Goal: Find specific page/section: Find specific page/section

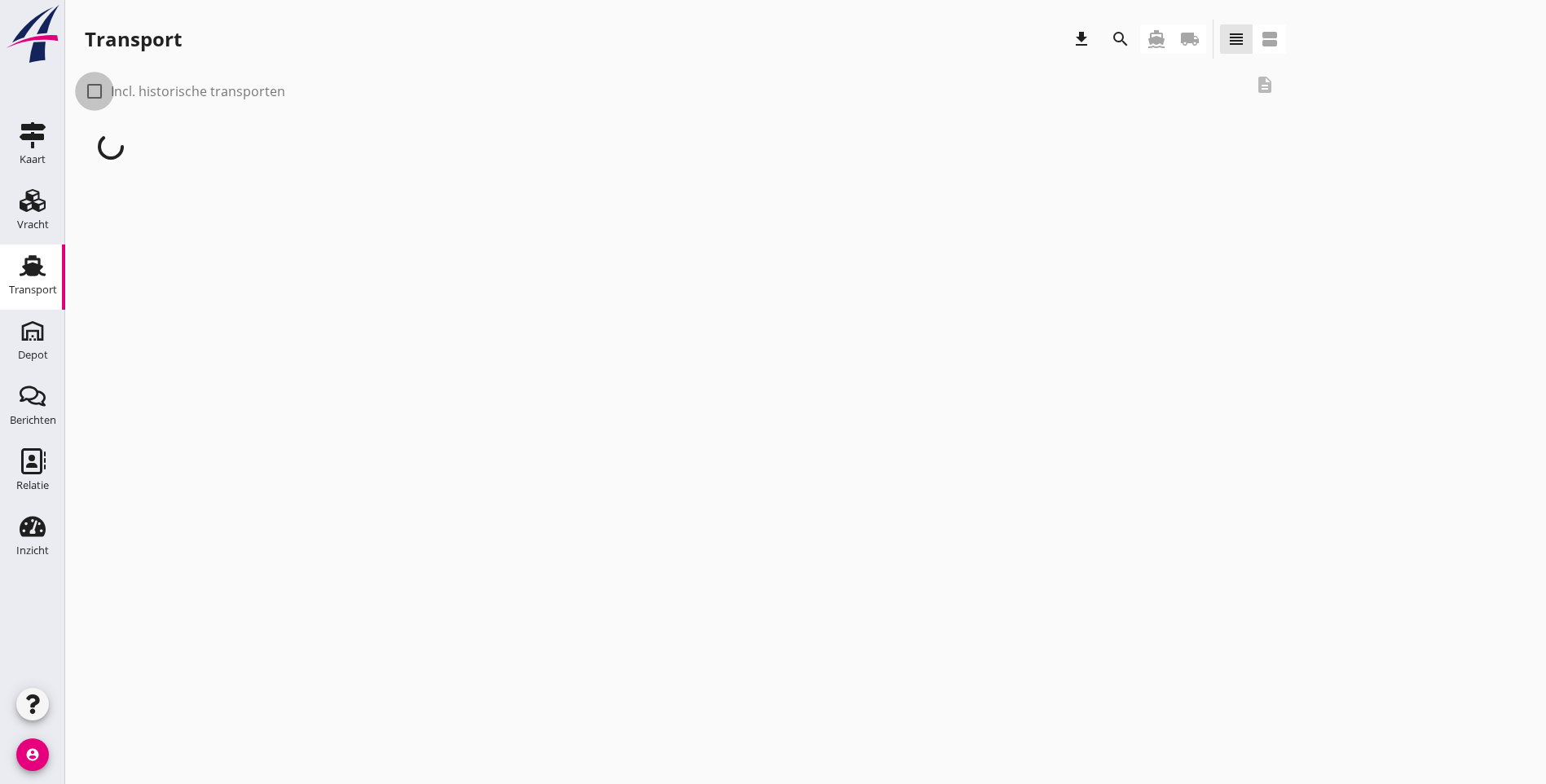
click at [94, 90] on div at bounding box center [94, 91] width 28 height 28
checkbox input "true"
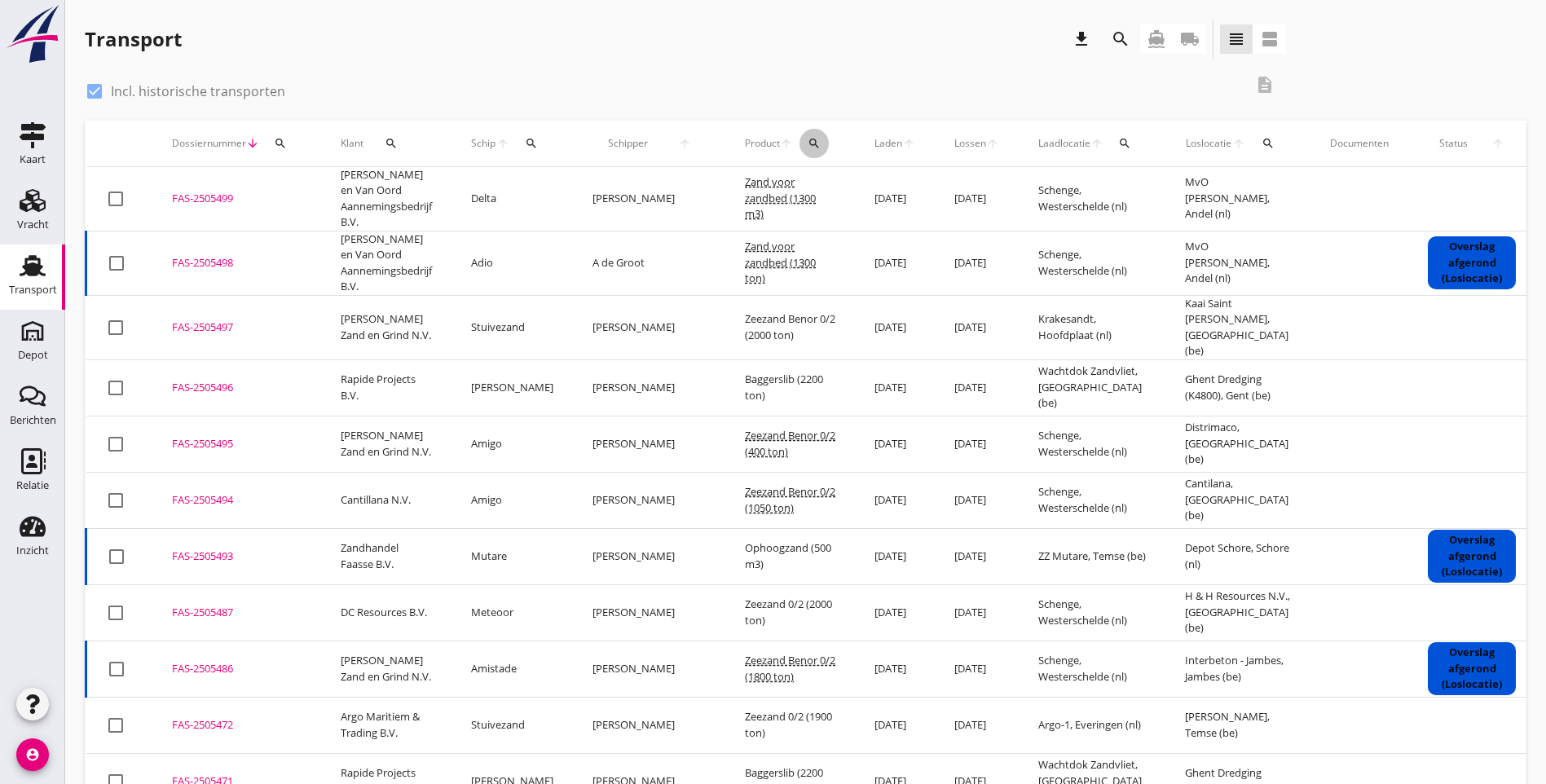
click at [808, 141] on icon "search" at bounding box center [814, 143] width 13 height 13
click at [780, 191] on input "Zoeken op product..." at bounding box center [834, 190] width 170 height 26
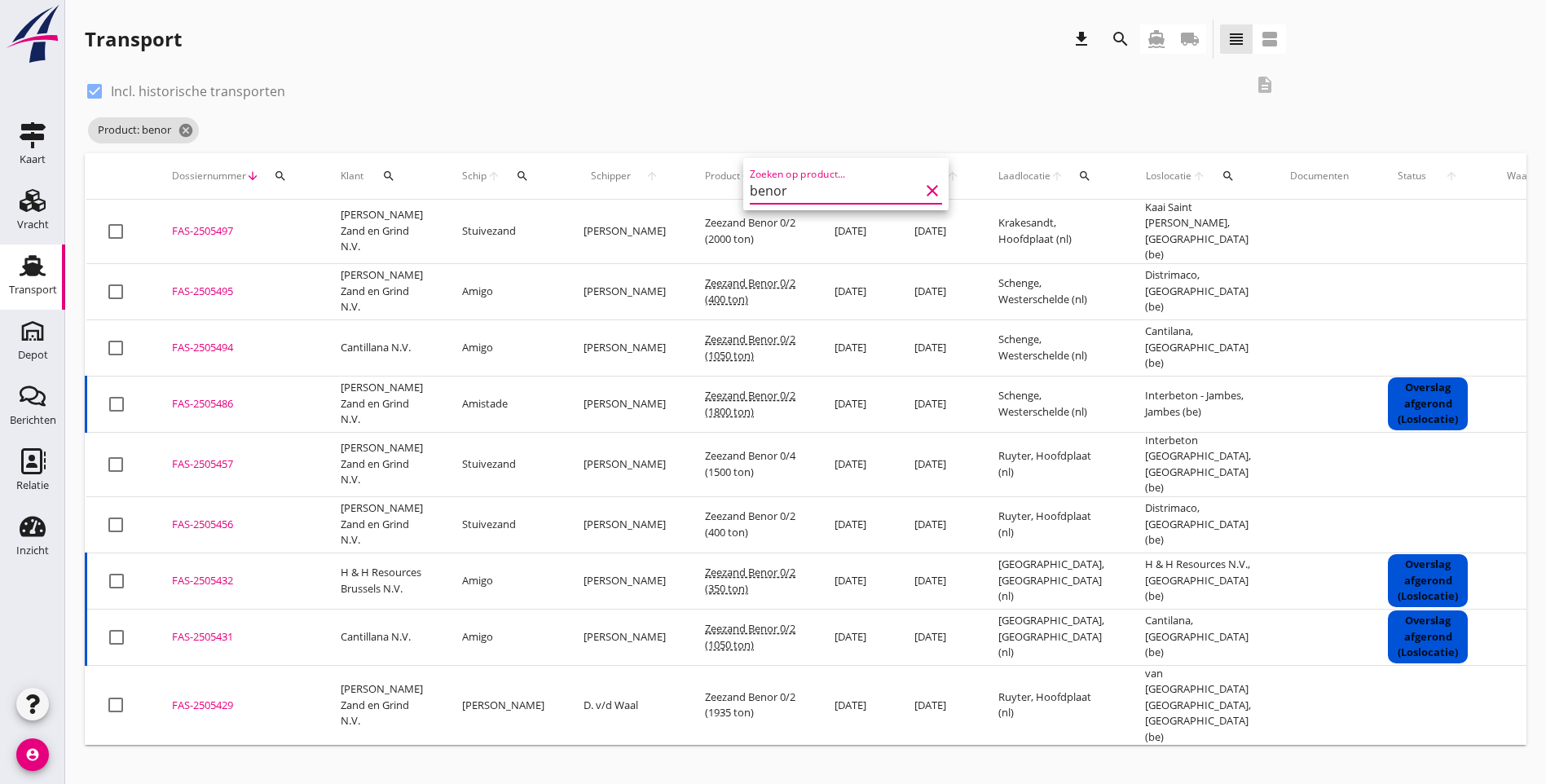
type input "benor"
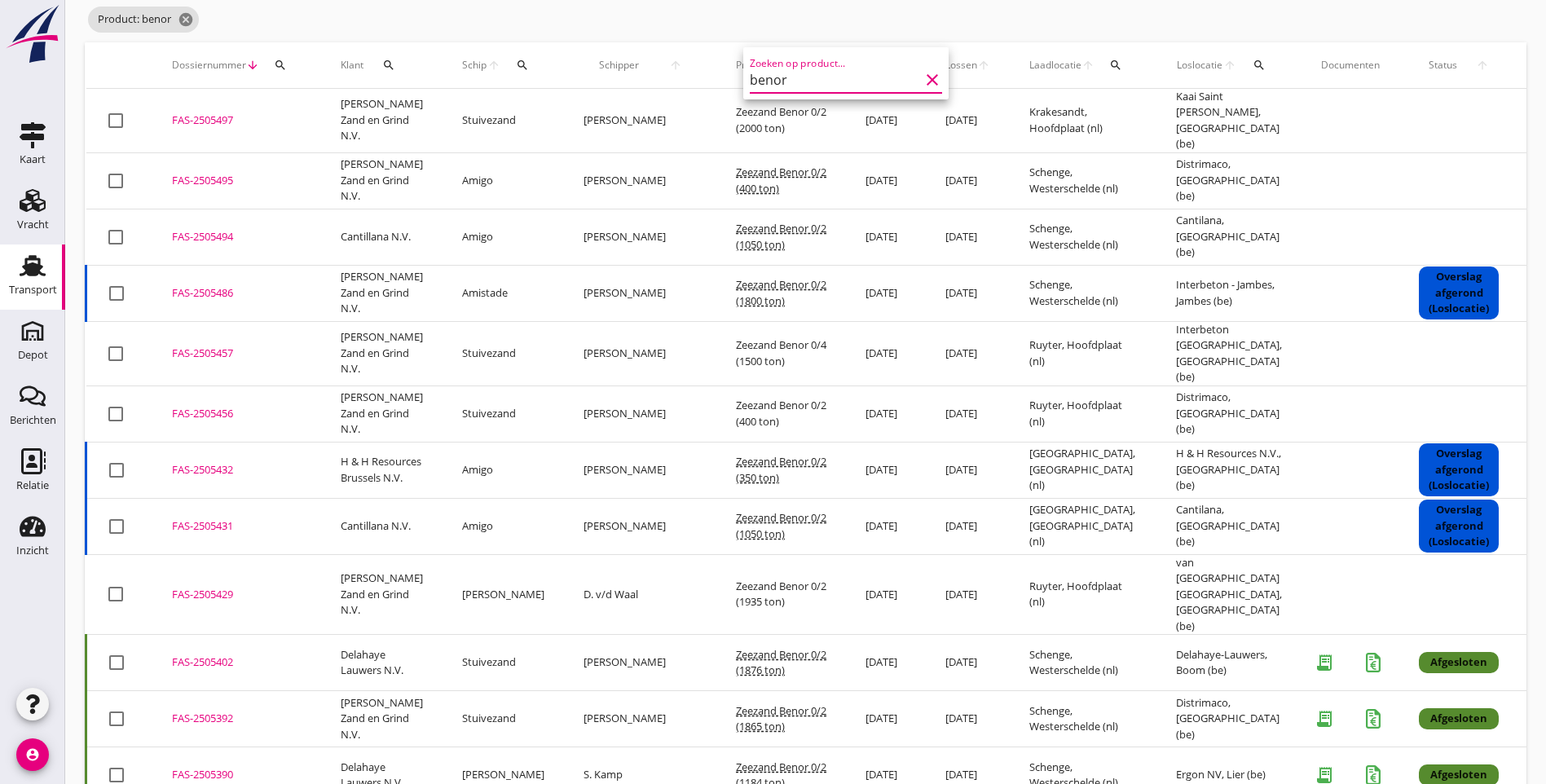
scroll to position [81, 0]
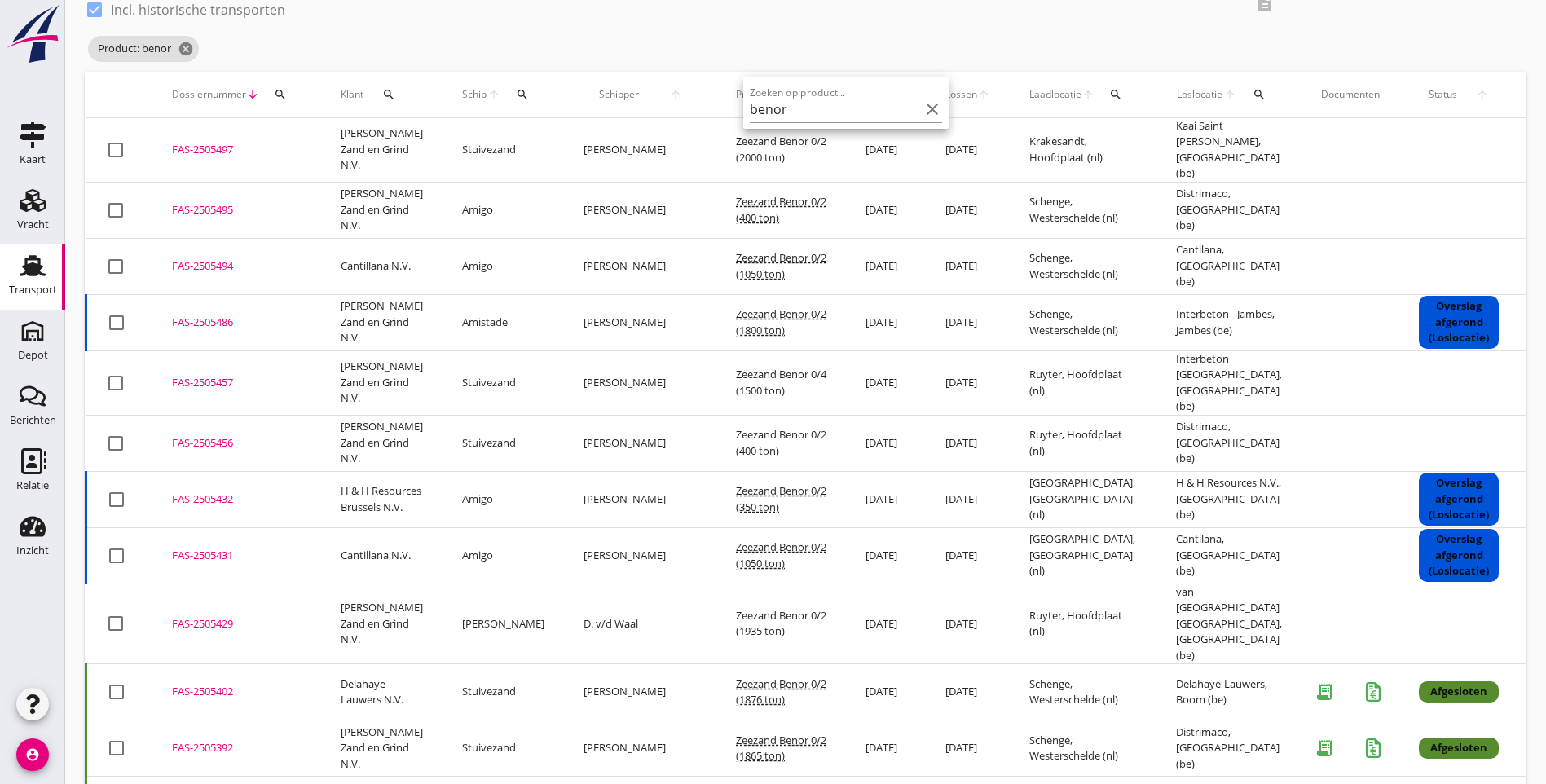
drag, startPoint x: 1213, startPoint y: 282, endPoint x: 139, endPoint y: 215, distance: 1076.1
click at [139, 215] on tbody "check_box_outline_blank FAS-2505497 upload_file Drop hier uw bestand om het aan…" at bounding box center [904, 720] width 1636 height 1204
copy tbody "FAS-2505495 upload_file Drop hier uw bestand om het aan het dossier toe te voeg…"
click at [1353, 37] on div "check_box Incl. historische transporten description Product: benor cancel" at bounding box center [806, 28] width 1442 height 88
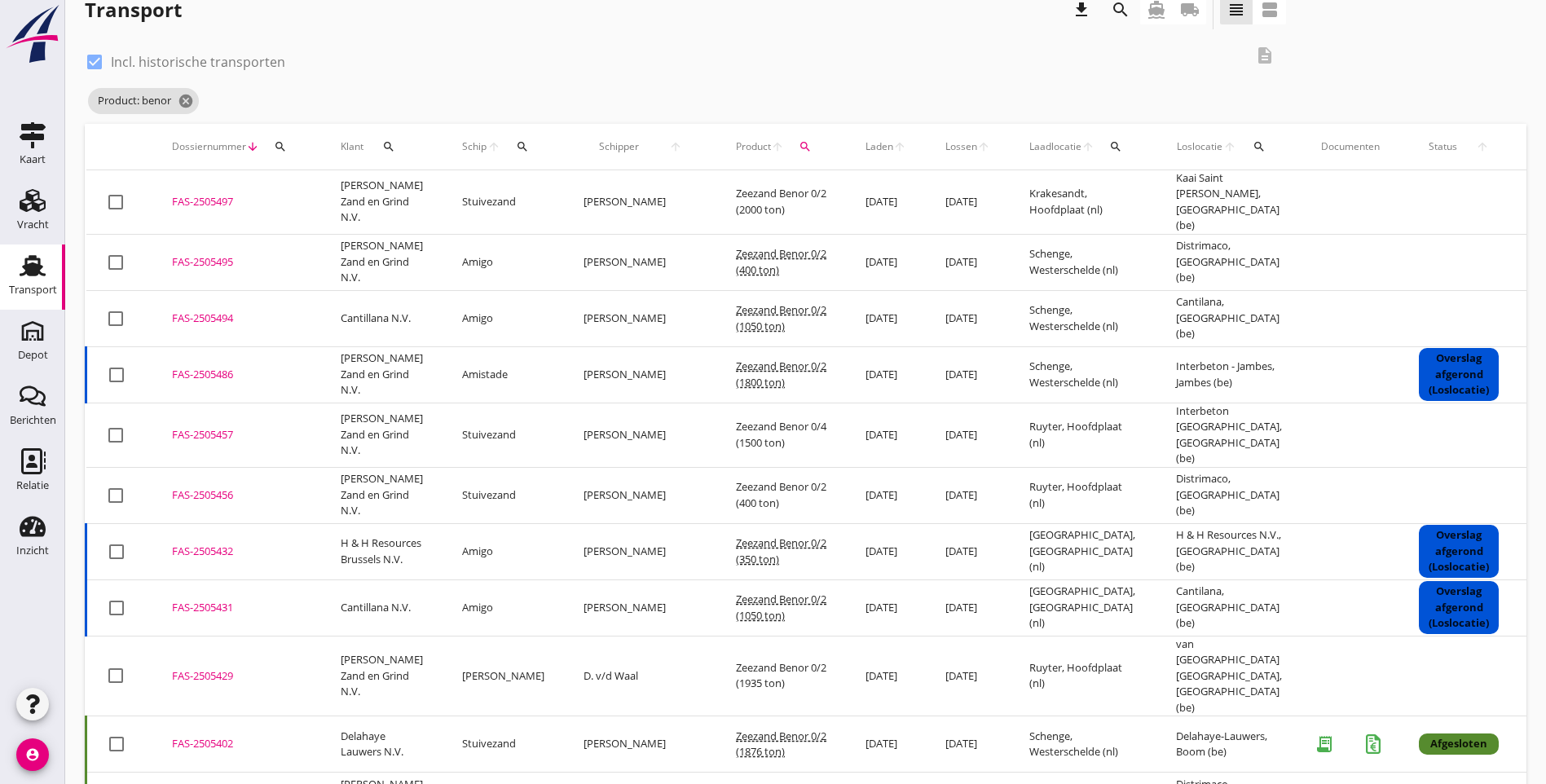
scroll to position [0, 0]
